Goal: Information Seeking & Learning: Learn about a topic

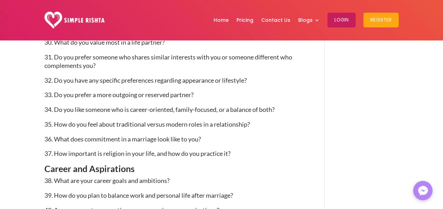
scroll to position [1299, 0]
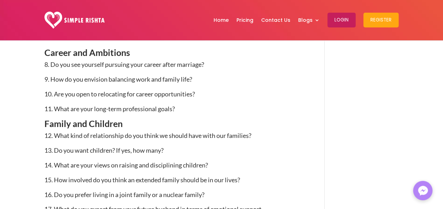
scroll to position [505, 0]
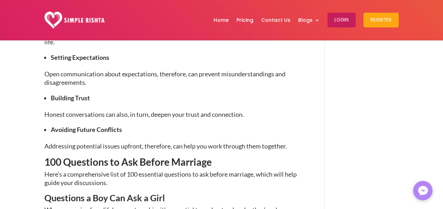
scroll to position [588, 0]
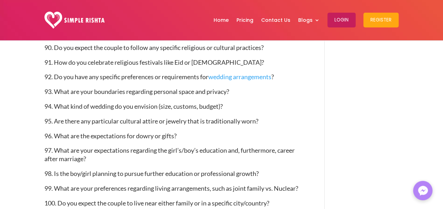
scroll to position [1871, 0]
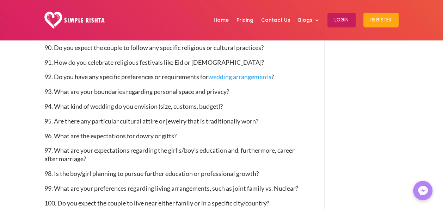
scroll to position [2420, 0]
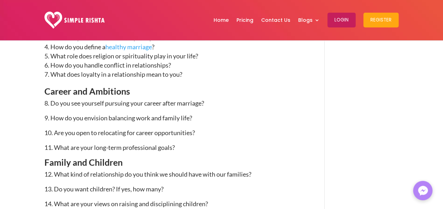
scroll to position [833, 0]
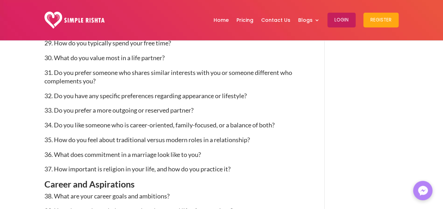
scroll to position [1283, 0]
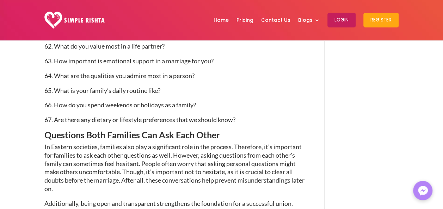
scroll to position [1832, 0]
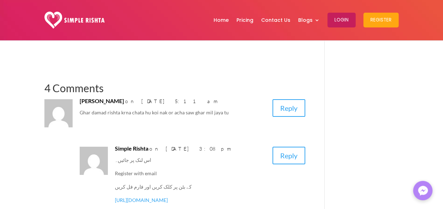
scroll to position [2298, 0]
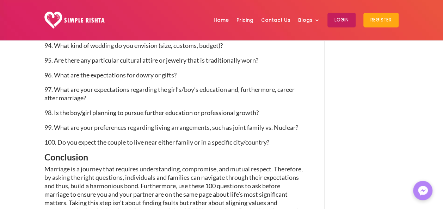
click at [281, 153] on p "100. Do you expect the couple to live near either family or in a specific city/…" at bounding box center [174, 146] width 261 height 15
click at [217, 102] on span "97. What are your expectations regarding the girl’s/boy’s education and, furthe…" at bounding box center [169, 94] width 250 height 16
click at [85, 102] on span "97. What are your expectations regarding the girl’s/boy’s education and, furthe…" at bounding box center [169, 94] width 250 height 16
click at [89, 109] on p "97. What are your expectations regarding the girl’s/boy’s education and, furthe…" at bounding box center [174, 97] width 261 height 23
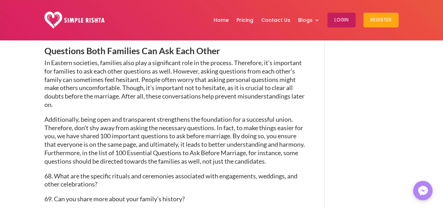
scroll to position [1550, 0]
